Goal: Task Accomplishment & Management: Use online tool/utility

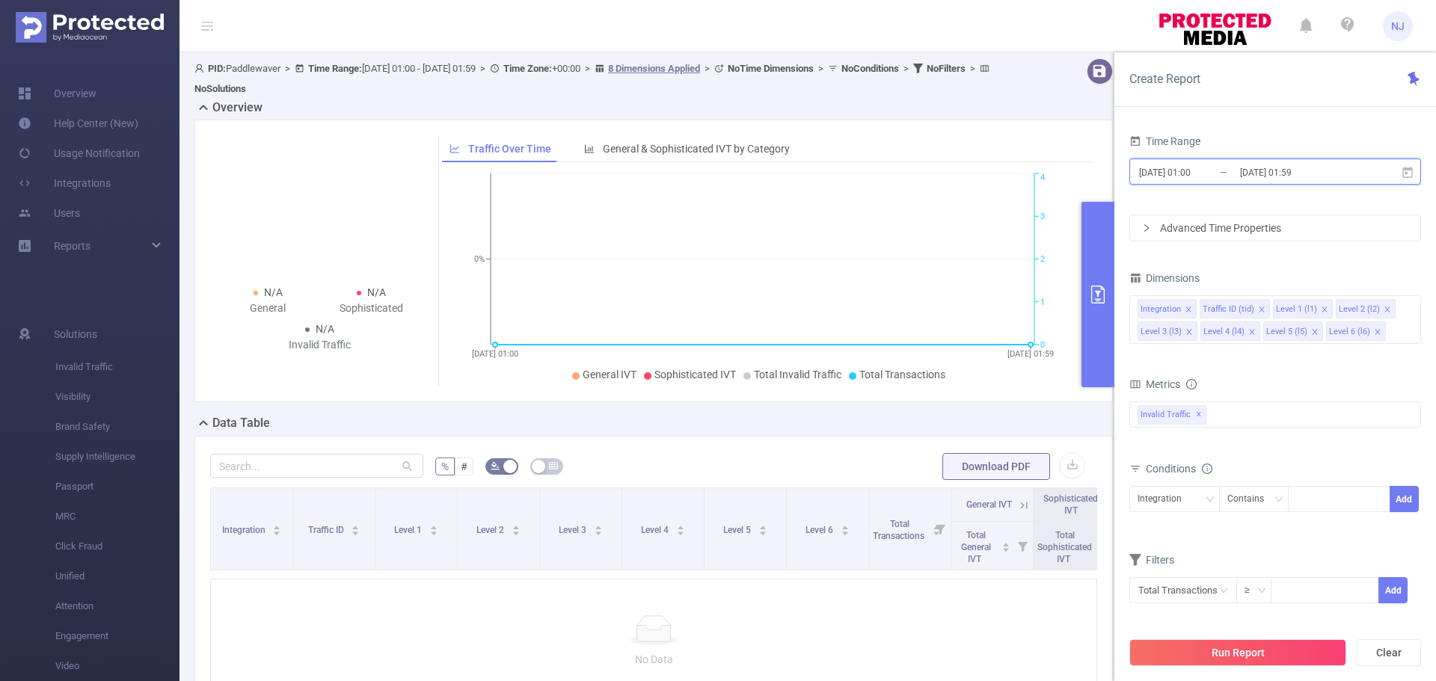
click at [1246, 160] on span "[DATE] 01:00 _ [DATE] 01:59" at bounding box center [1275, 172] width 292 height 26
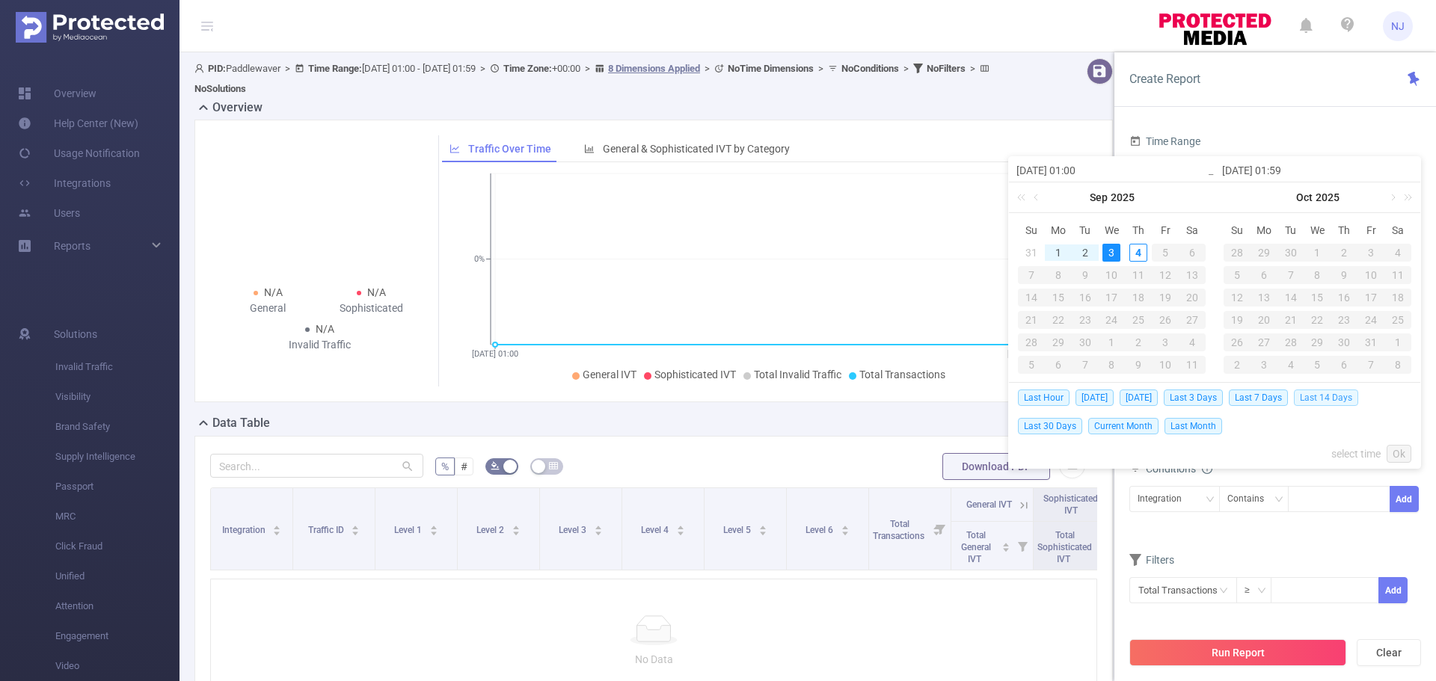
click at [1318, 393] on span "Last 14 Days" at bounding box center [1326, 398] width 64 height 16
type input "[DATE] 00:00"
type input "[DATE] 23:59"
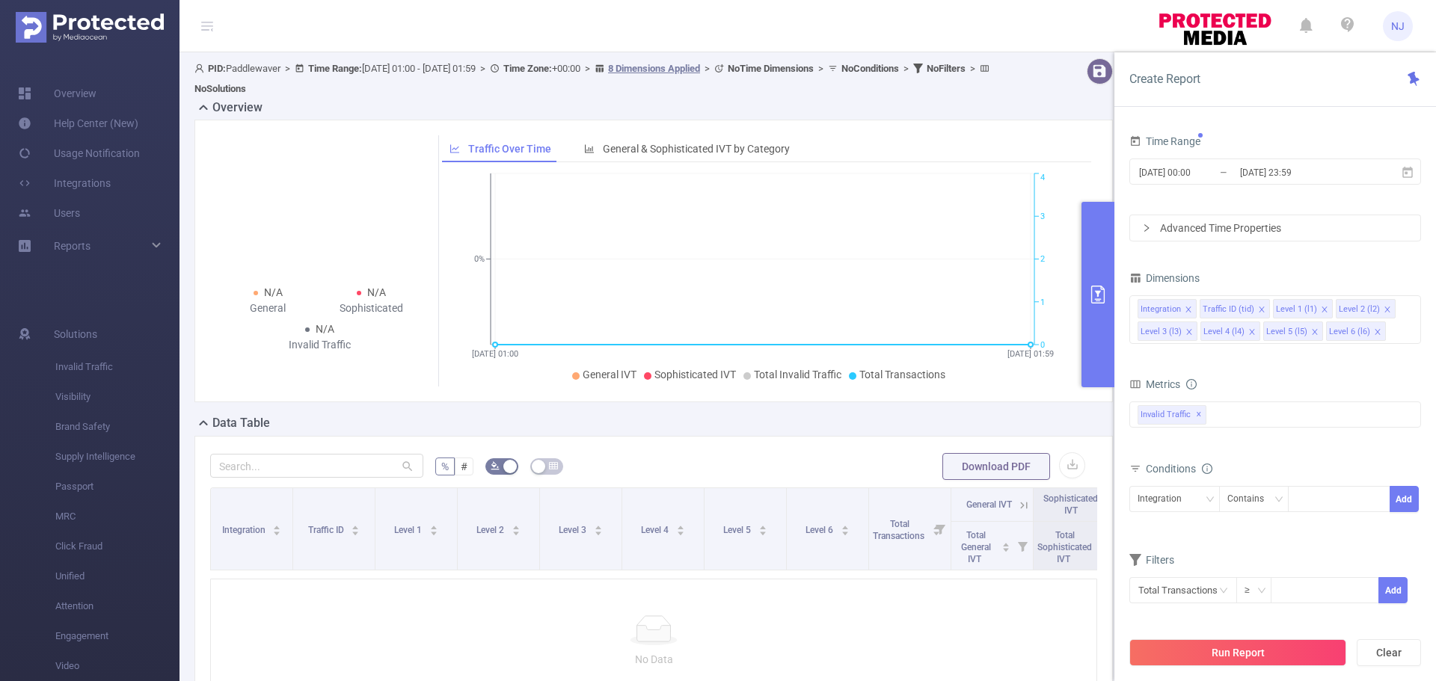
click at [1237, 659] on button "Run Report" at bounding box center [1237, 652] width 217 height 27
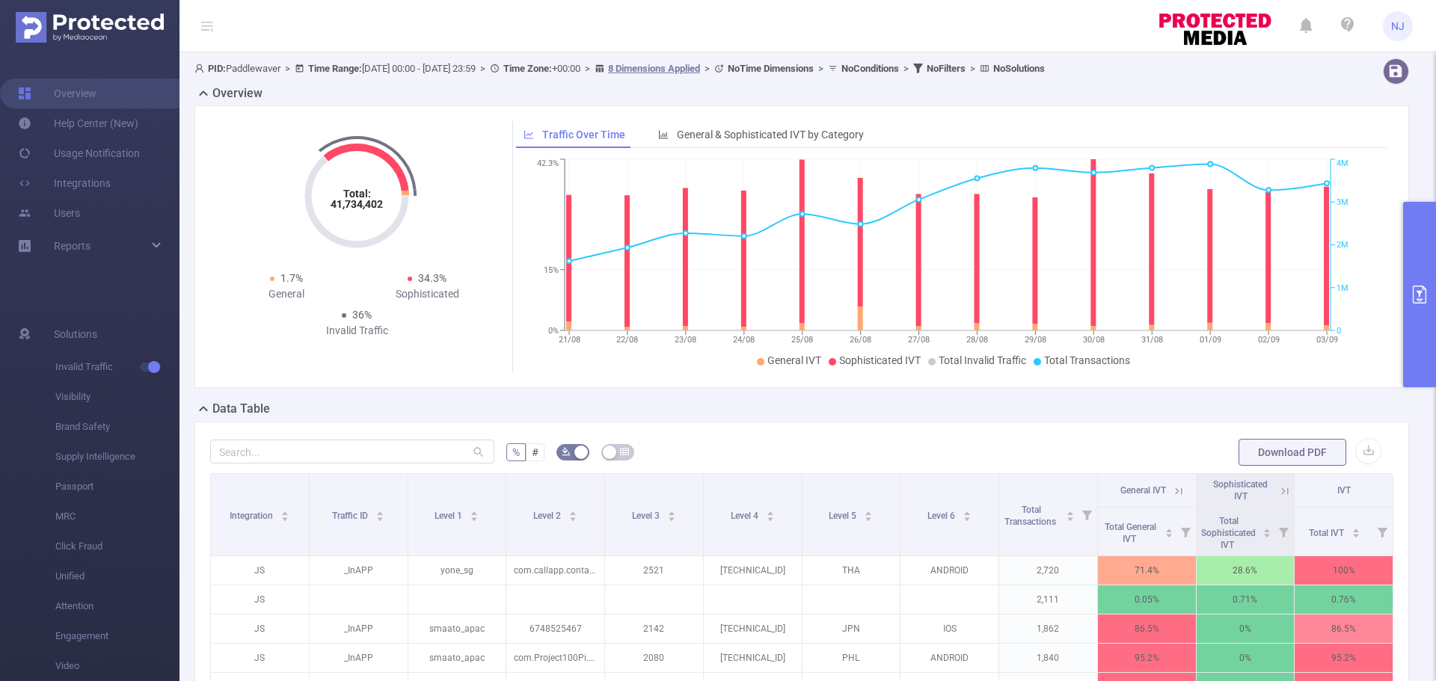
click at [1030, 434] on div "% # Download PDF Integration Traffic ID Level 1 Level 2 Level 3 Level 4 Level 5…" at bounding box center [801, 686] width 1214 height 529
click at [1426, 268] on button "primary" at bounding box center [1419, 294] width 33 height 185
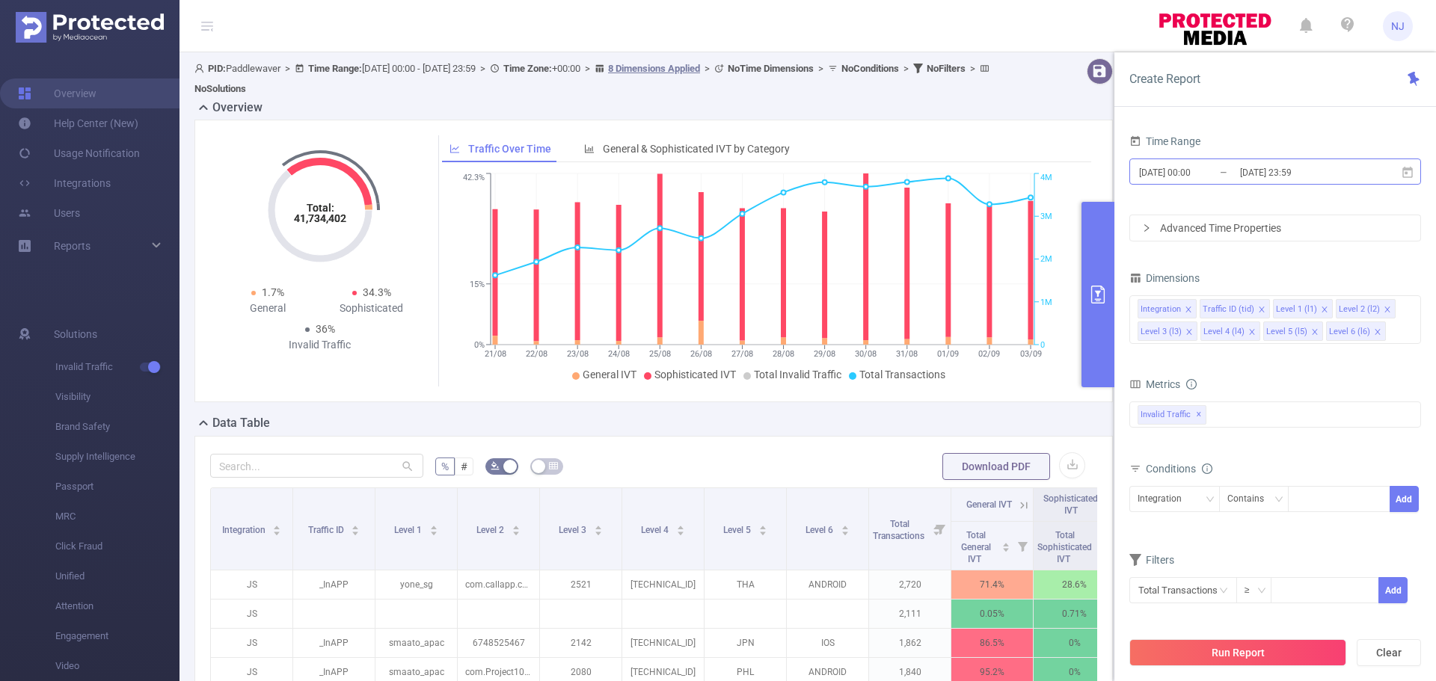
click at [1278, 164] on input "[DATE] 23:59" at bounding box center [1298, 172] width 121 height 20
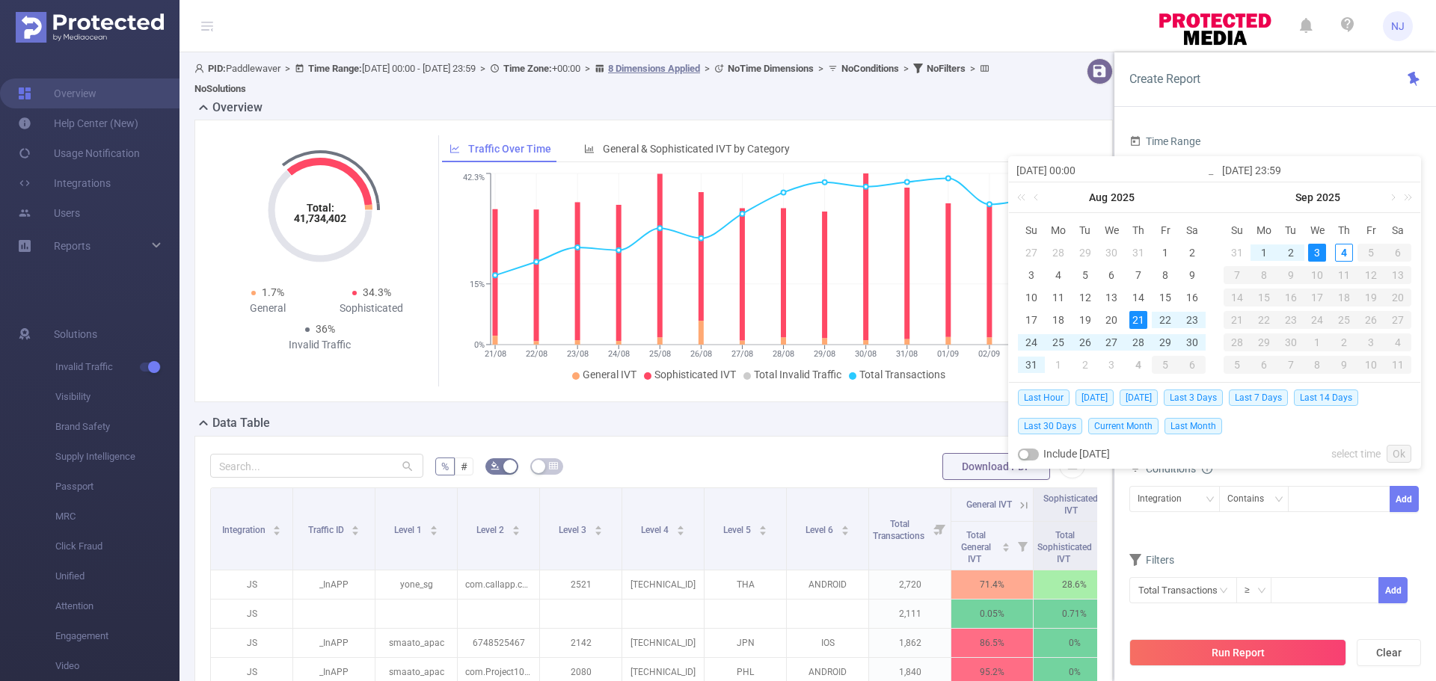
click at [495, 403] on div "Total: 41,734,402 Total: 41,734,402 1.7% General 34.3% Sophisticated 36% Invali…" at bounding box center [653, 267] width 930 height 295
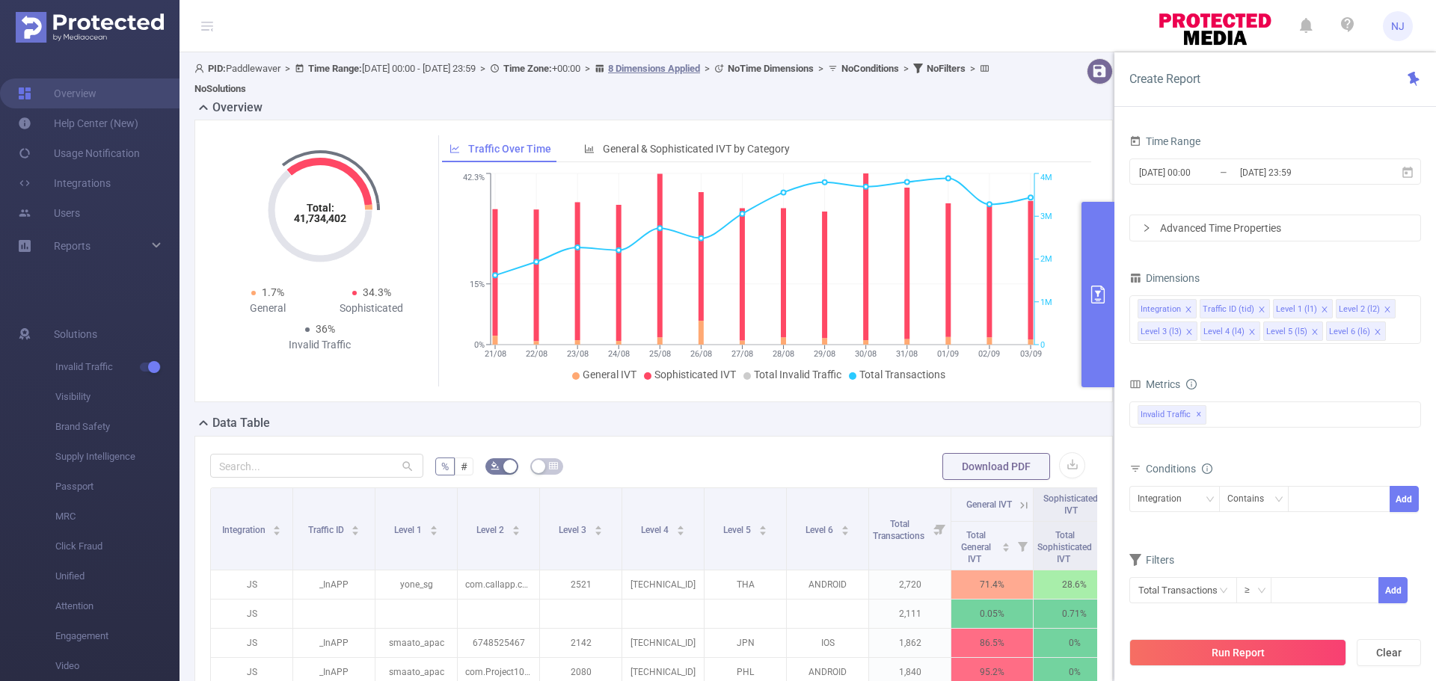
click at [936, 391] on div "Total: 41,734,402 Total: 41,734,402 1.7% General 34.3% Sophisticated 36% Invali…" at bounding box center [653, 261] width 918 height 283
